Goal: Check status: Check status

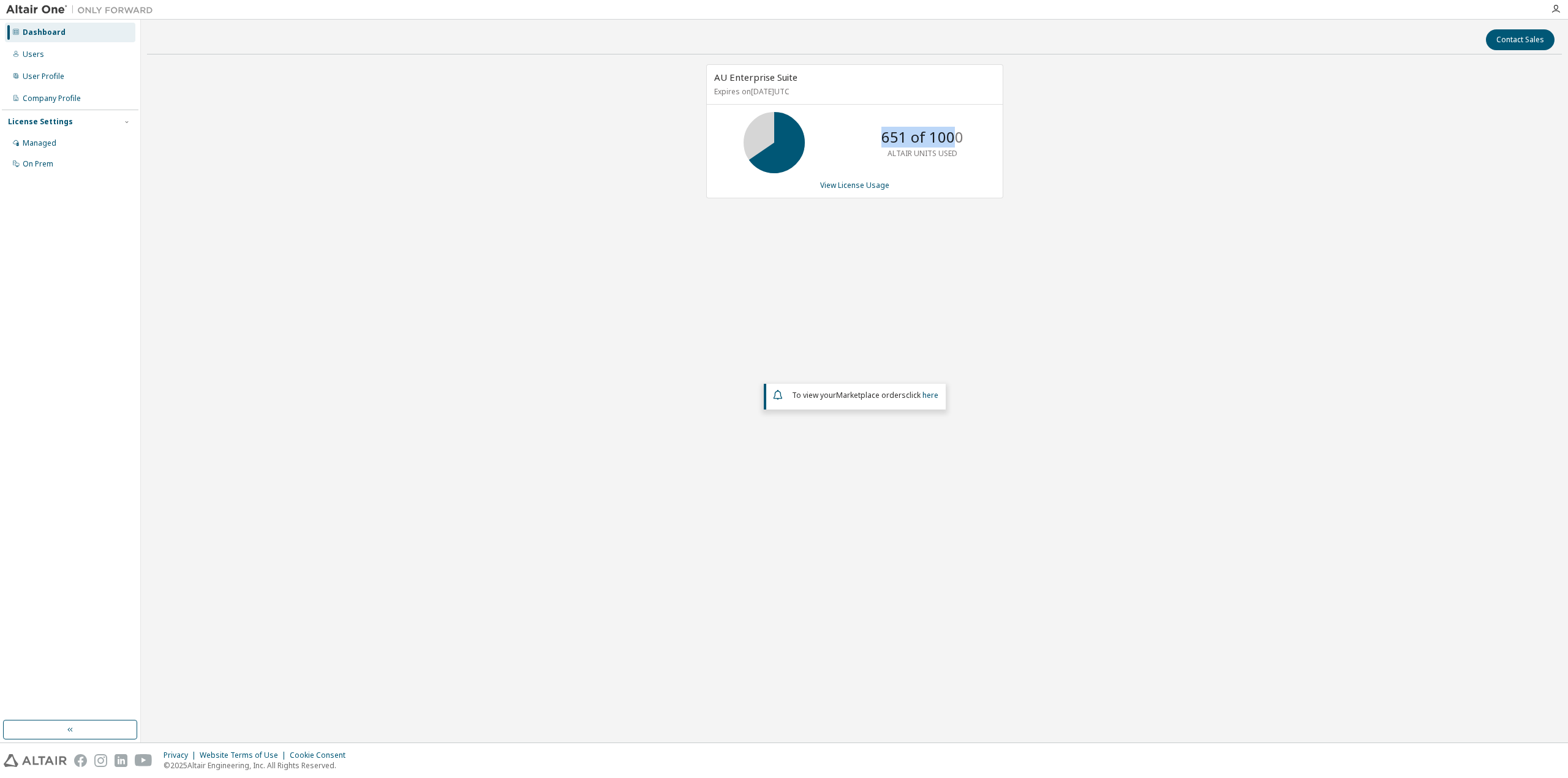
drag, startPoint x: 884, startPoint y: 138, endPoint x: 955, endPoint y: 139, distance: 71.0
click at [955, 139] on p "651 of 1000" at bounding box center [922, 137] width 82 height 21
click at [973, 138] on div "651 of 1000 ALTAIR UNITS USED" at bounding box center [855, 142] width 296 height 61
